Goal: Check status

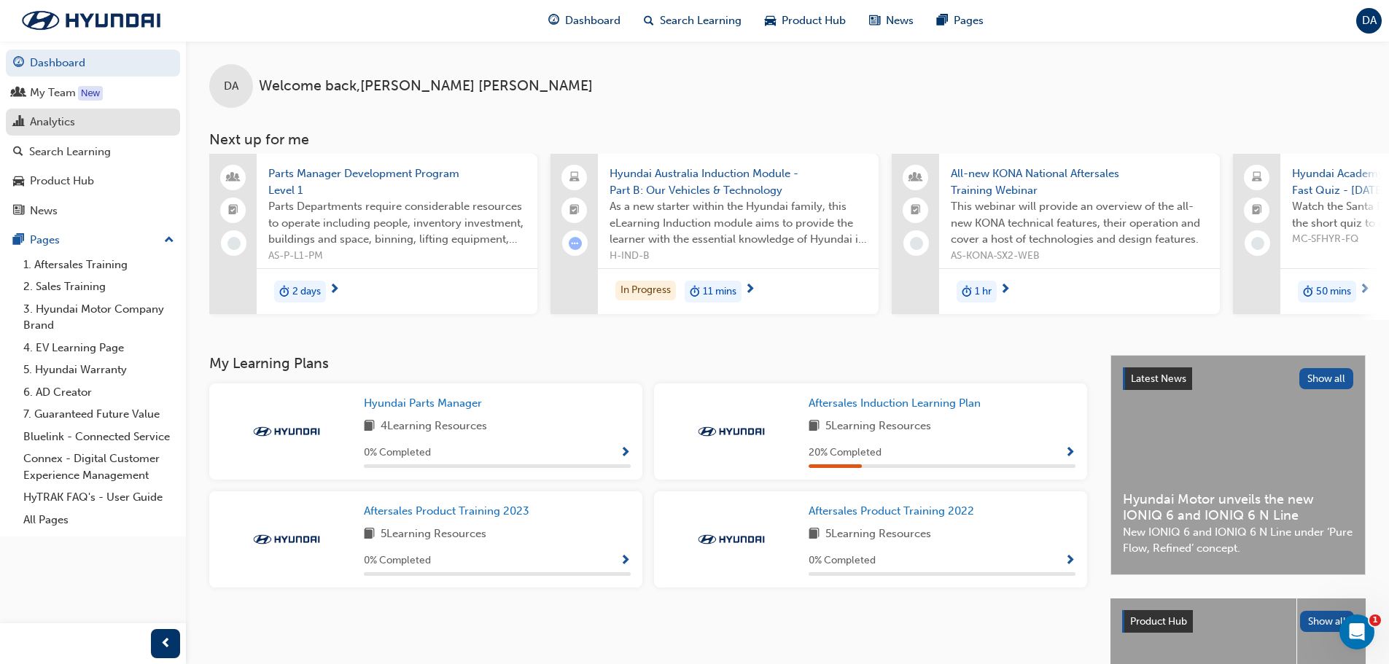
click at [65, 122] on div "Analytics" at bounding box center [52, 122] width 45 height 17
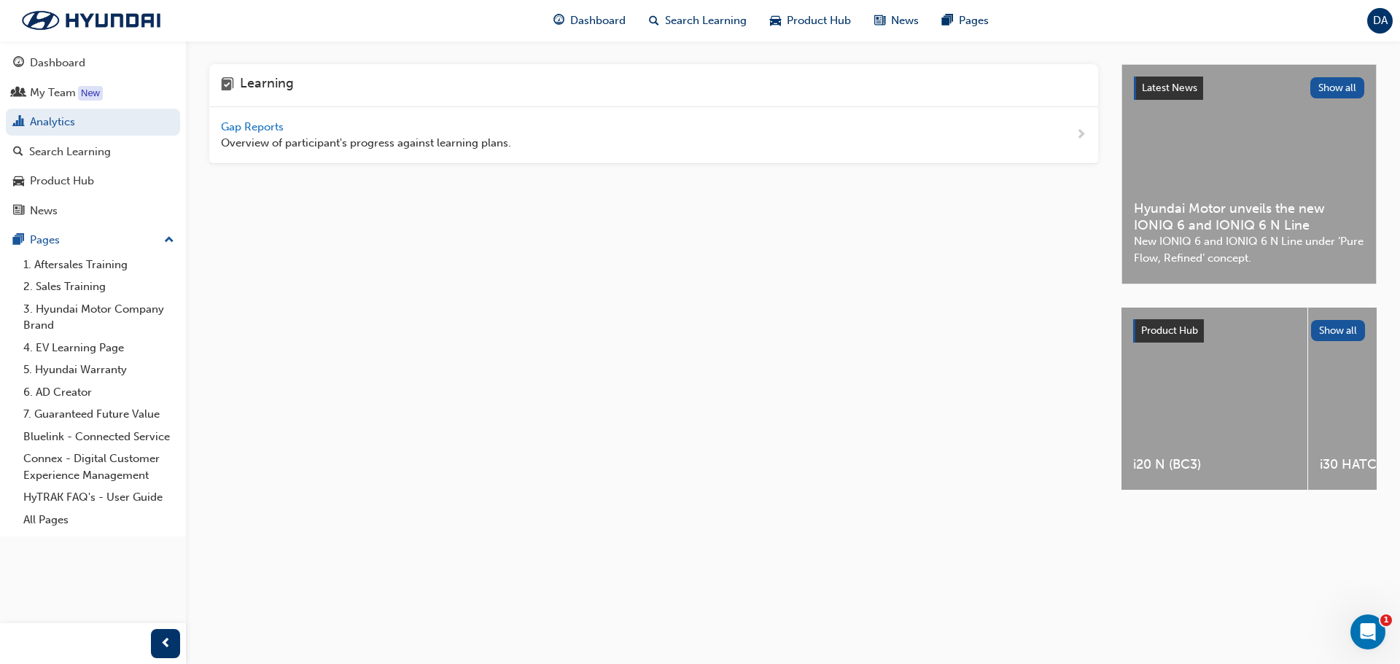
click at [260, 122] on span "Gap Reports" at bounding box center [254, 126] width 66 height 13
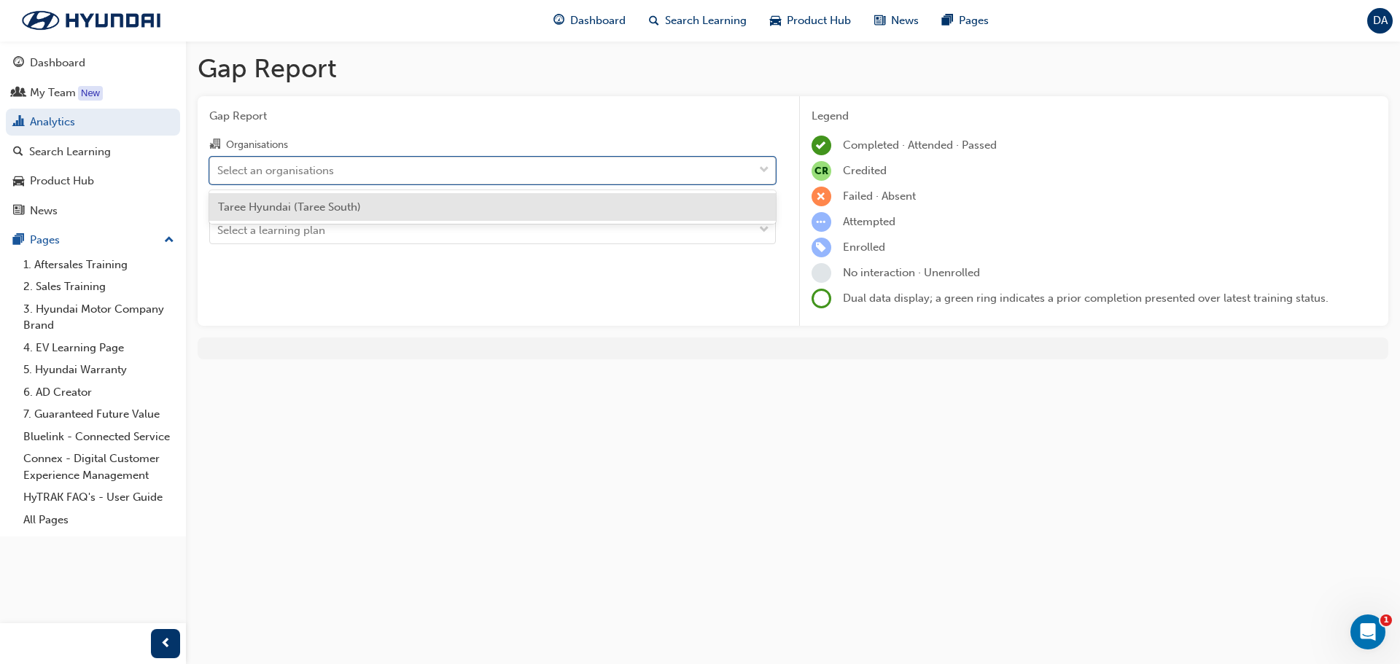
click at [436, 165] on div "Select an organisations" at bounding box center [481, 170] width 543 height 26
click at [219, 165] on input "Organisations option Taree Hyundai (Taree South) focused, 1 of 1. 1 result avai…" at bounding box center [217, 169] width 1 height 12
click at [389, 232] on div "Select a learning plan" at bounding box center [481, 231] width 543 height 26
click at [219, 232] on input "Learning Plan Select a learning plan" at bounding box center [217, 230] width 1 height 12
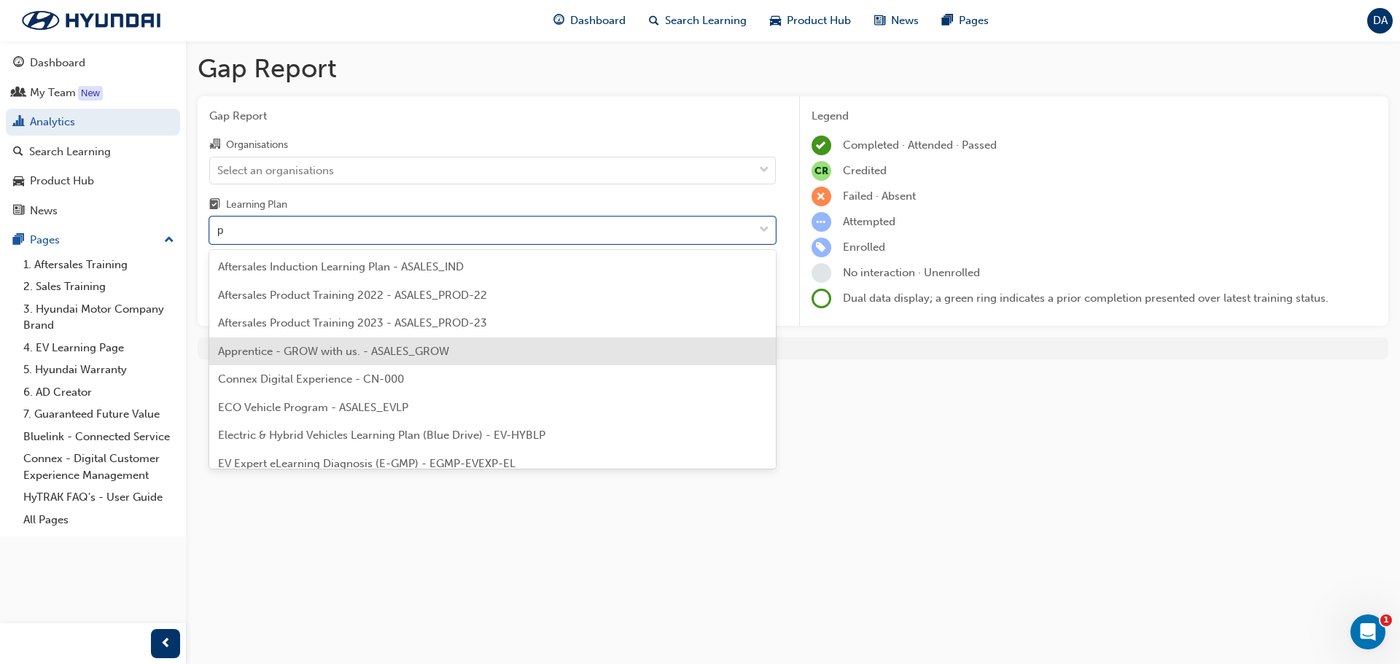
type input "pa"
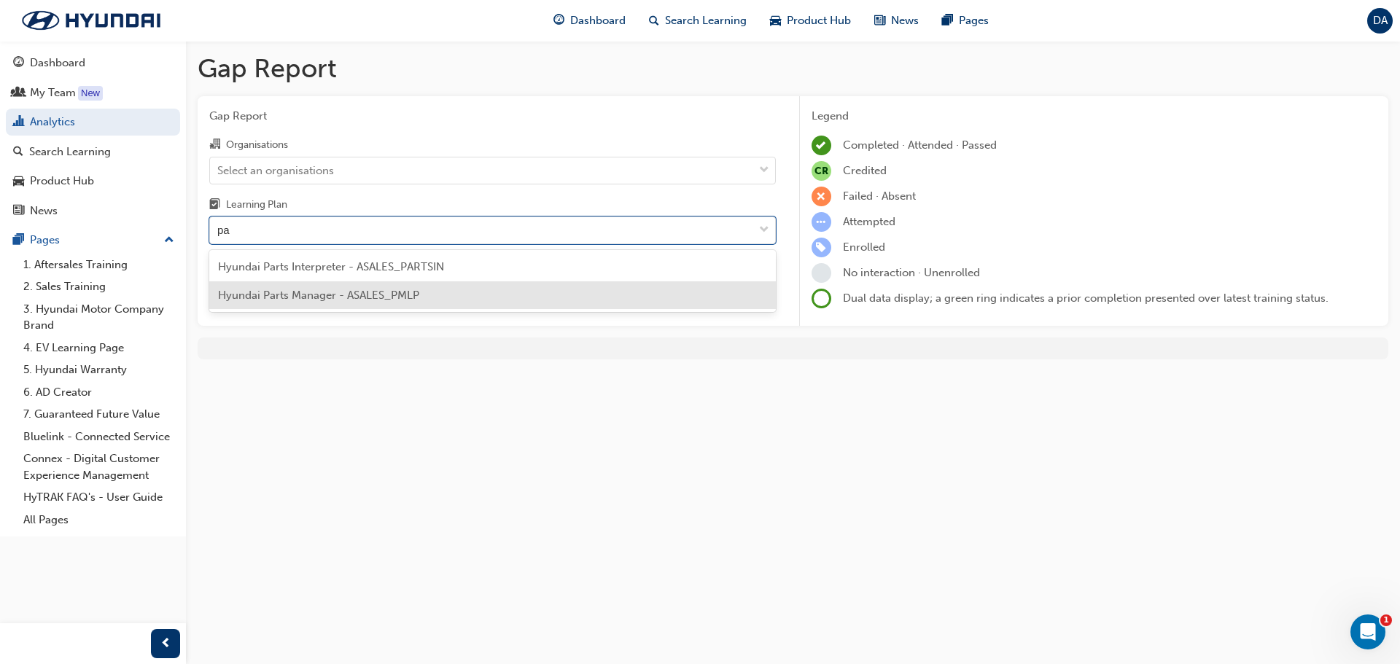
click at [370, 300] on span "Hyundai Parts Manager - ASALES_PMLP" at bounding box center [318, 295] width 201 height 13
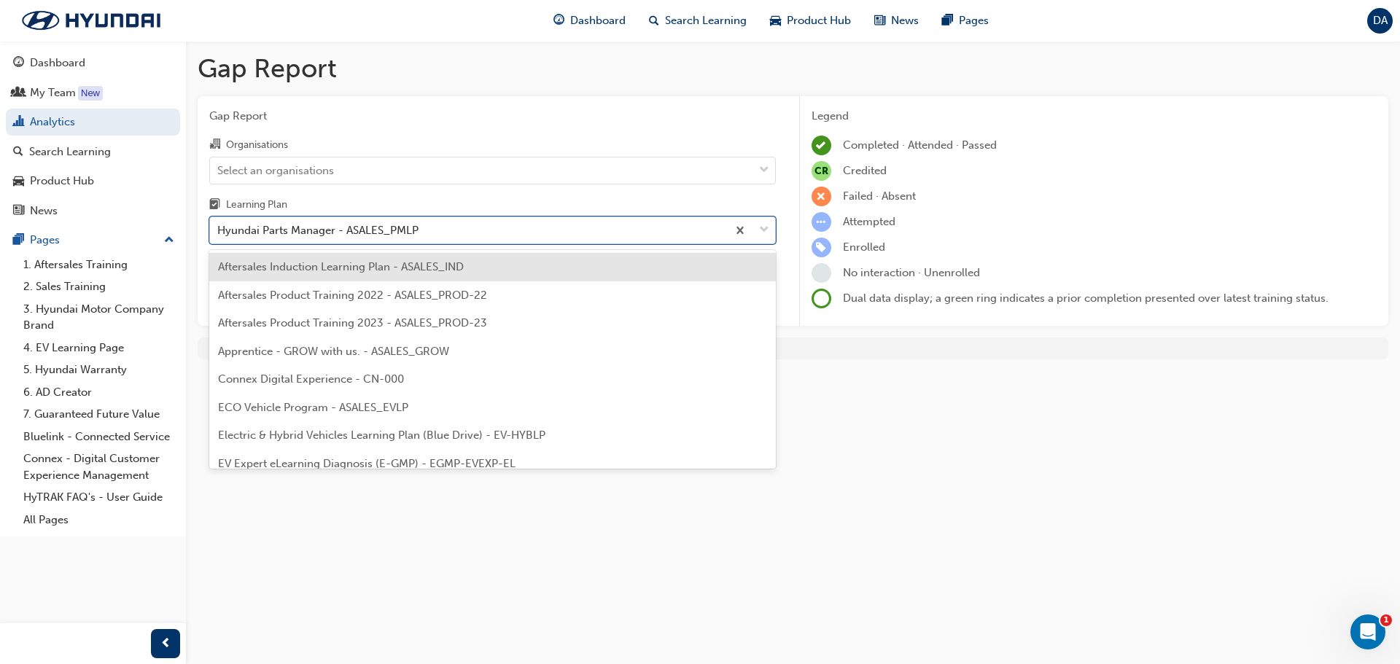
click at [563, 242] on div "Hyundai Parts Manager - ASALES_PMLP" at bounding box center [468, 231] width 517 height 26
click at [219, 236] on input "Learning Plan option Hyundai Parts Manager - ASALES_PMLP, selected. option Afte…" at bounding box center [217, 230] width 1 height 12
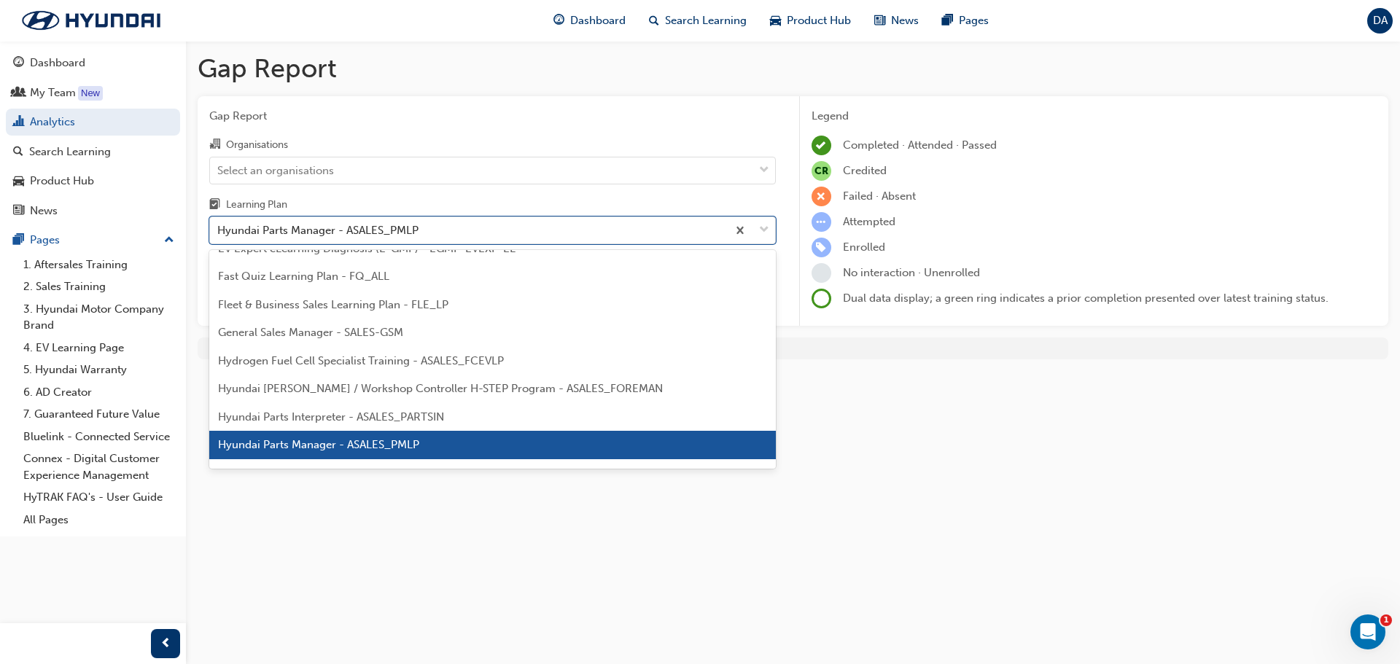
click at [467, 443] on div "Hyundai Parts Manager - ASALES_PMLP" at bounding box center [492, 445] width 567 height 28
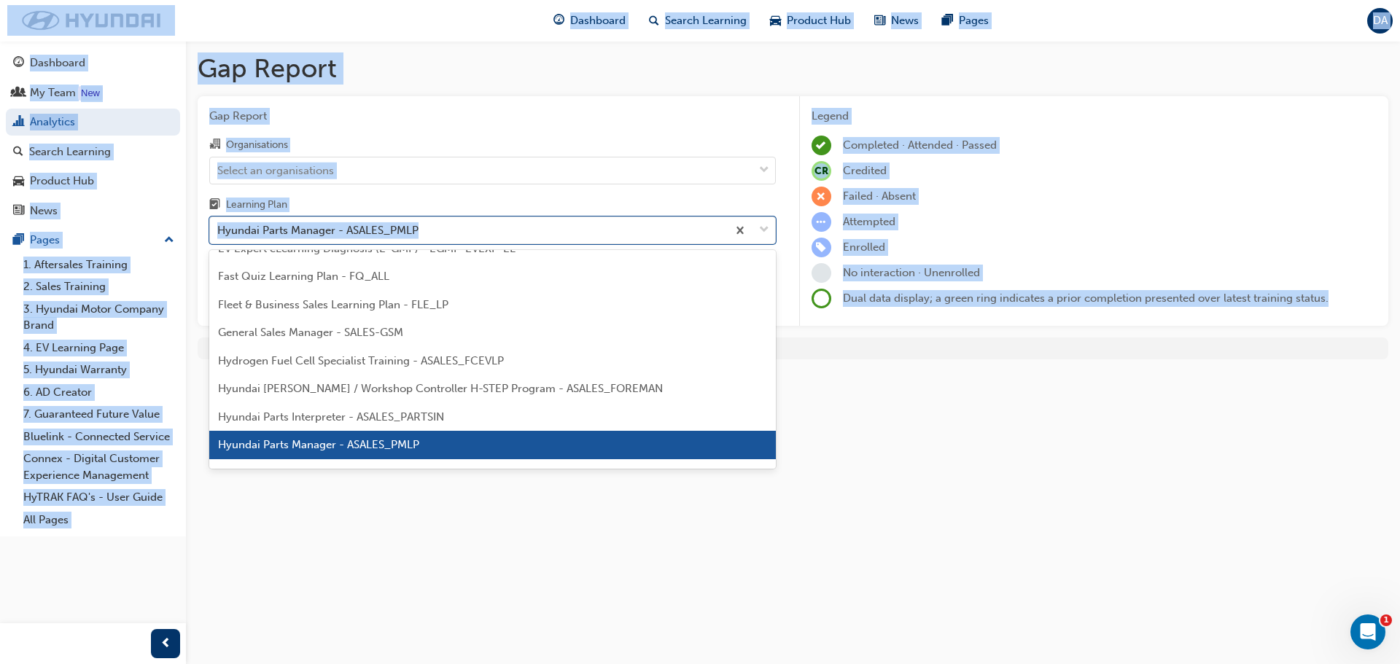
click at [467, 443] on div "Gap Report Gap Report Organisations Select an organisations Learning Plan optio…" at bounding box center [700, 332] width 1400 height 664
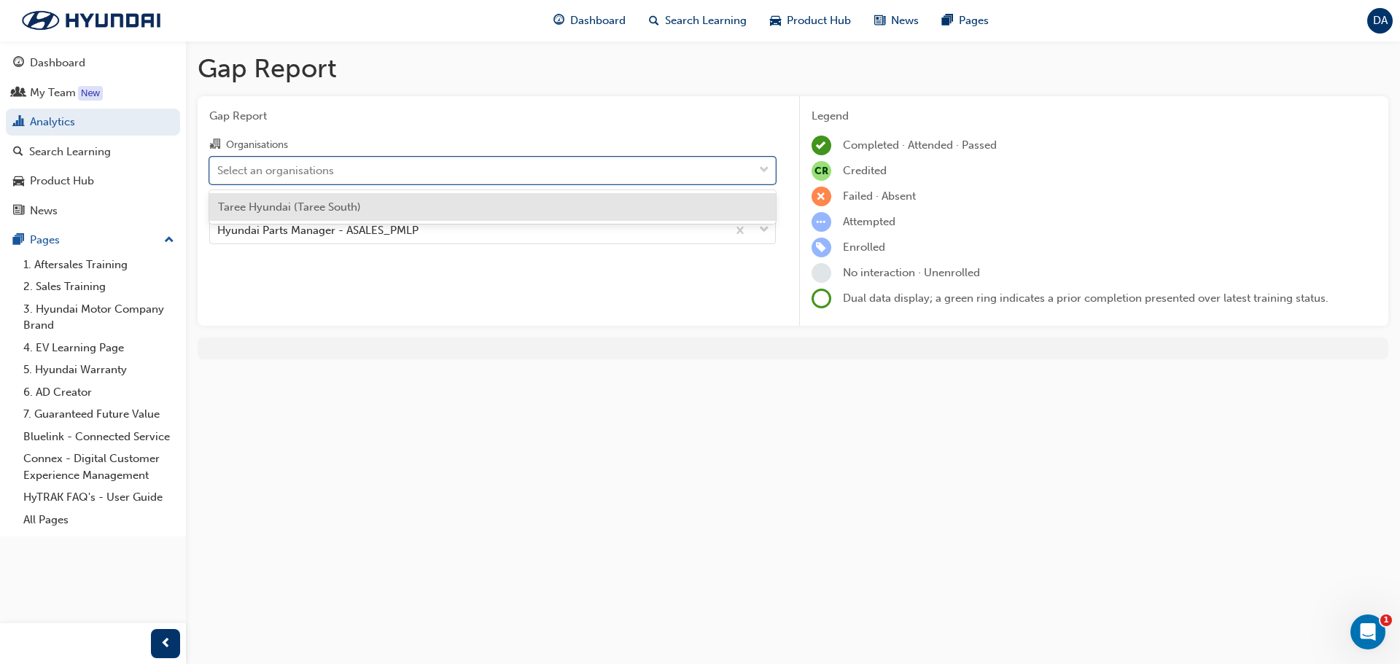
click at [764, 168] on span "down-icon" at bounding box center [764, 170] width 10 height 19
click at [219, 168] on input "Organisations option Taree Hyundai (Taree South) focused, 1 of 1. 1 result avai…" at bounding box center [217, 169] width 1 height 12
click at [534, 209] on div "Taree Hyundai (Taree South)" at bounding box center [492, 207] width 567 height 28
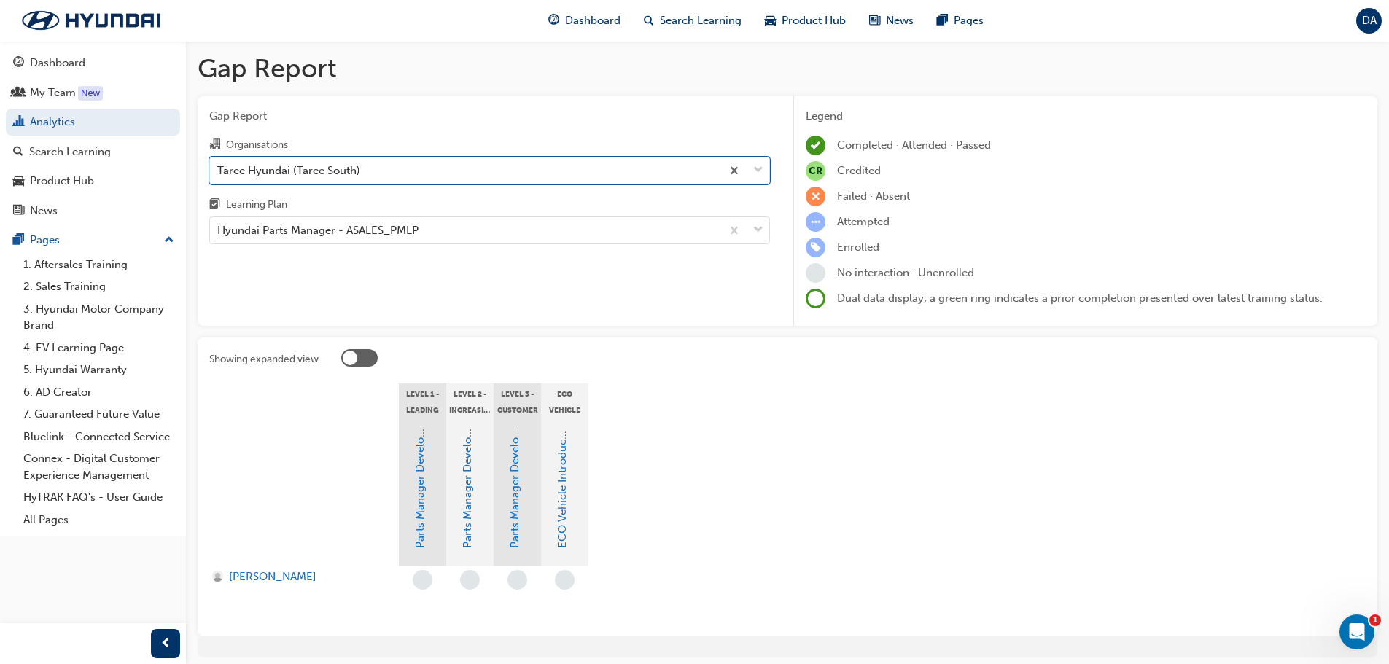
scroll to position [53, 0]
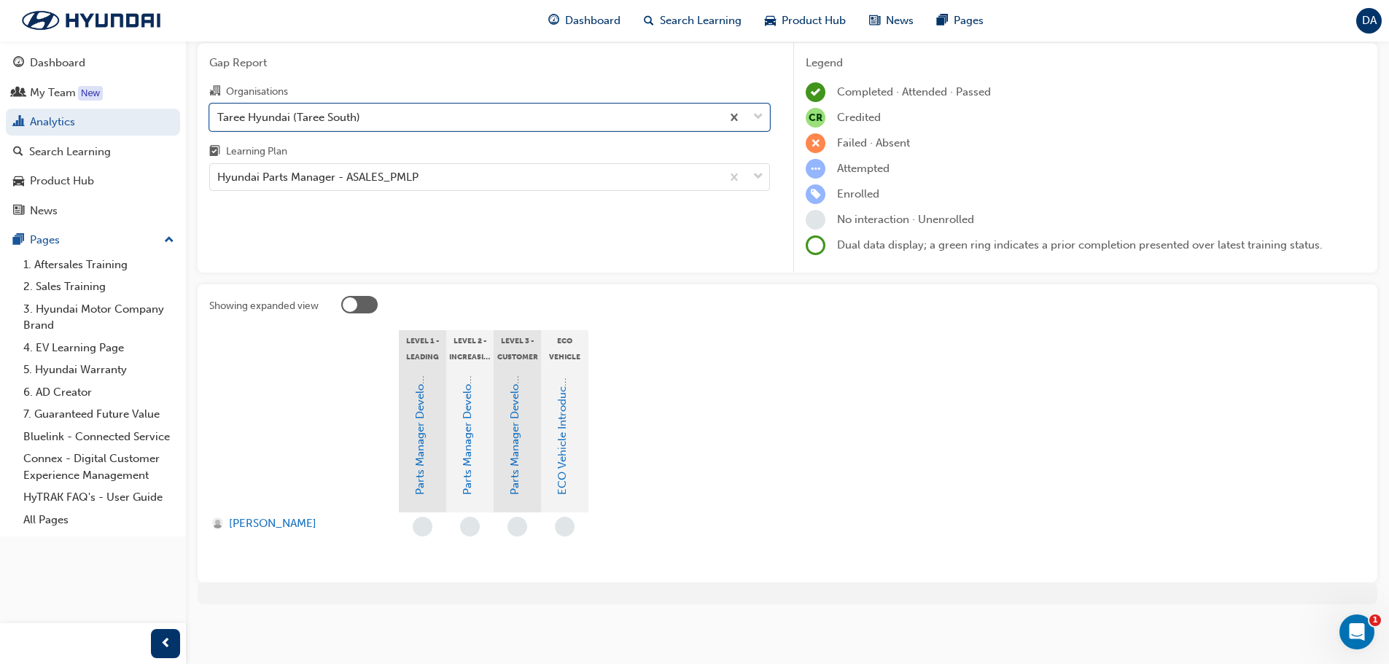
click at [351, 301] on div at bounding box center [350, 304] width 15 height 15
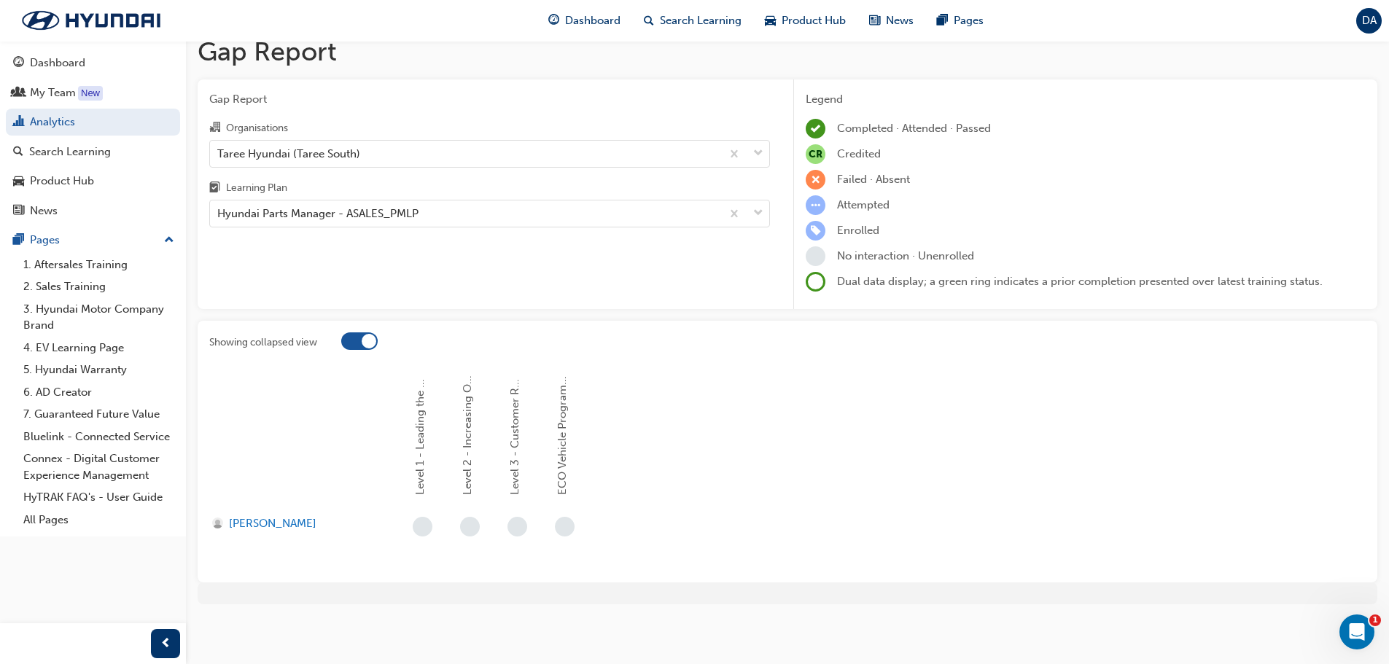
scroll to position [17, 0]
click at [370, 345] on div at bounding box center [369, 341] width 15 height 15
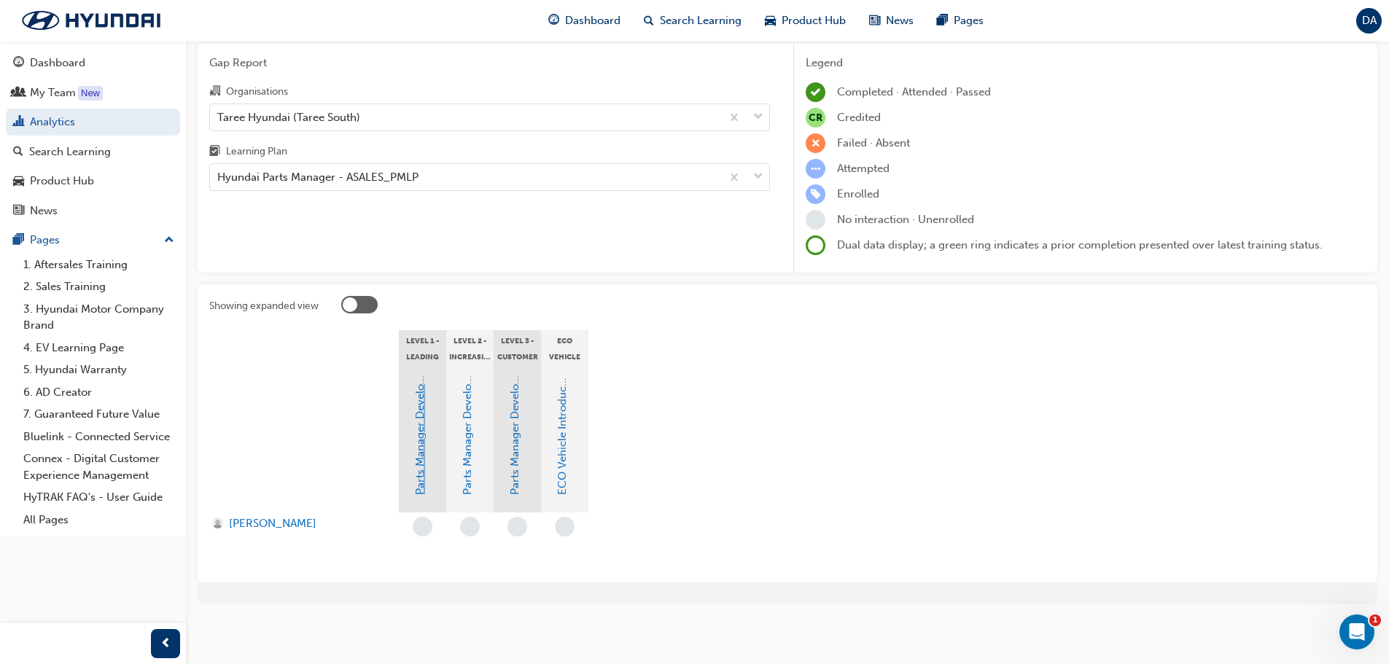
click at [424, 444] on link "Parts Manager Development Program Level 1" at bounding box center [419, 381] width 13 height 228
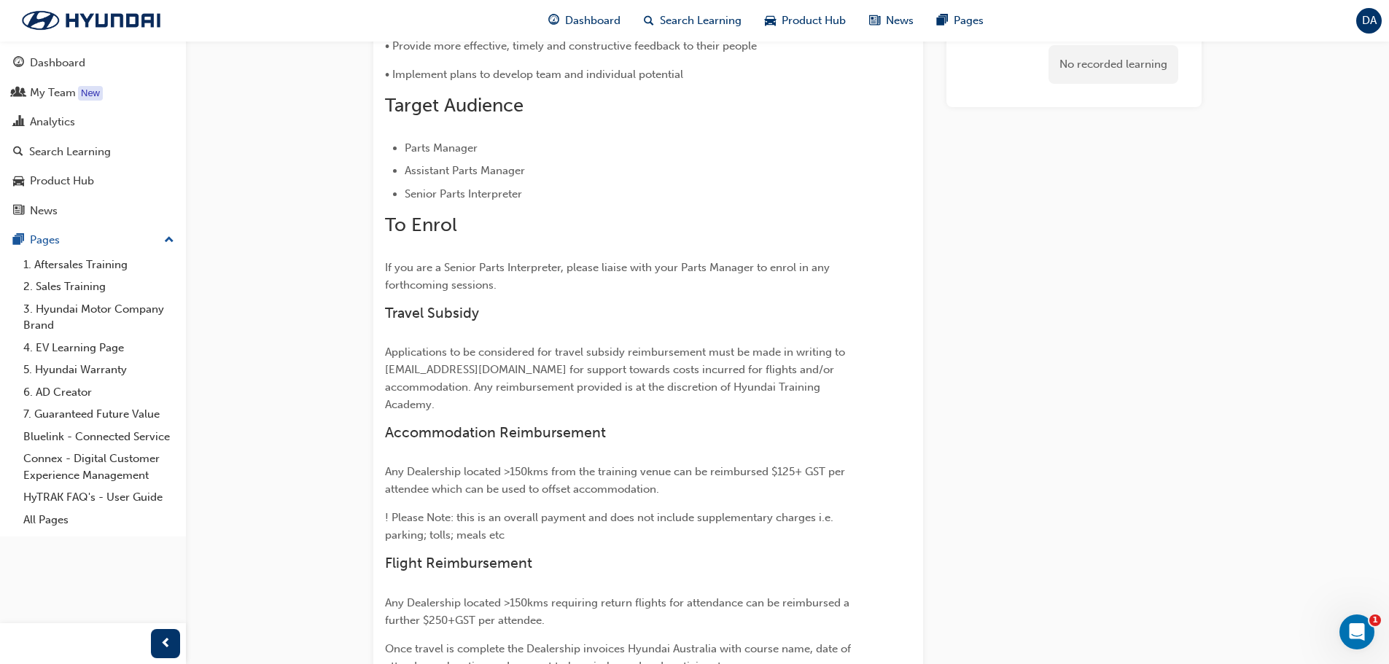
scroll to position [656, 0]
